Goal: Navigation & Orientation: Find specific page/section

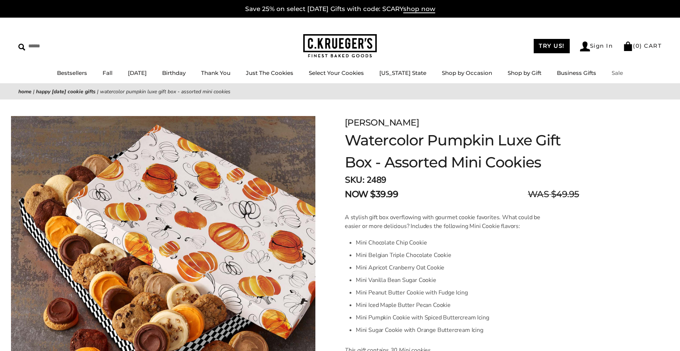
click at [612, 72] on link "Sale" at bounding box center [617, 72] width 11 height 7
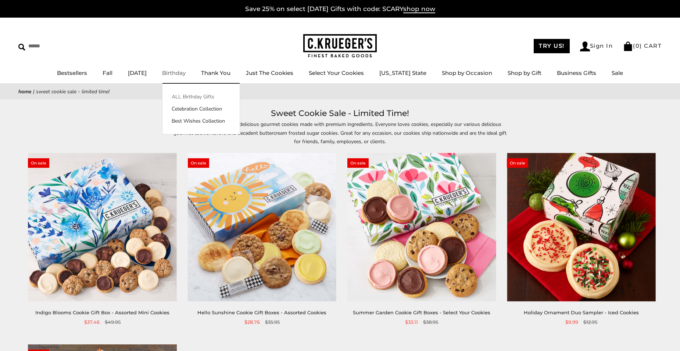
click at [205, 98] on link "ALL Birthday Gifts" at bounding box center [200, 97] width 77 height 8
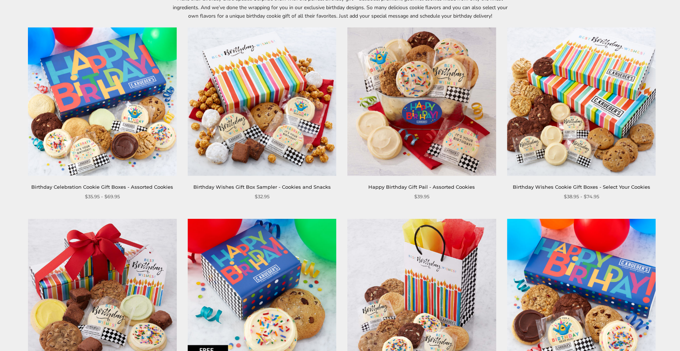
scroll to position [74, 0]
